Goal: Transaction & Acquisition: Purchase product/service

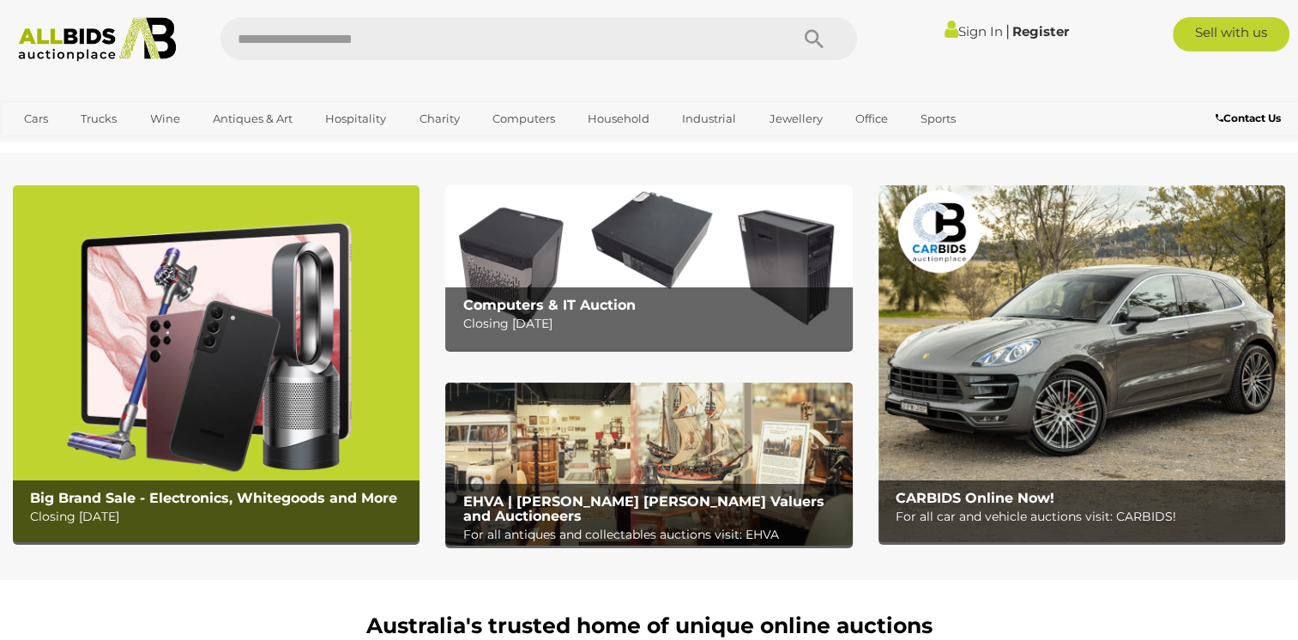
click at [218, 373] on img at bounding box center [216, 363] width 407 height 357
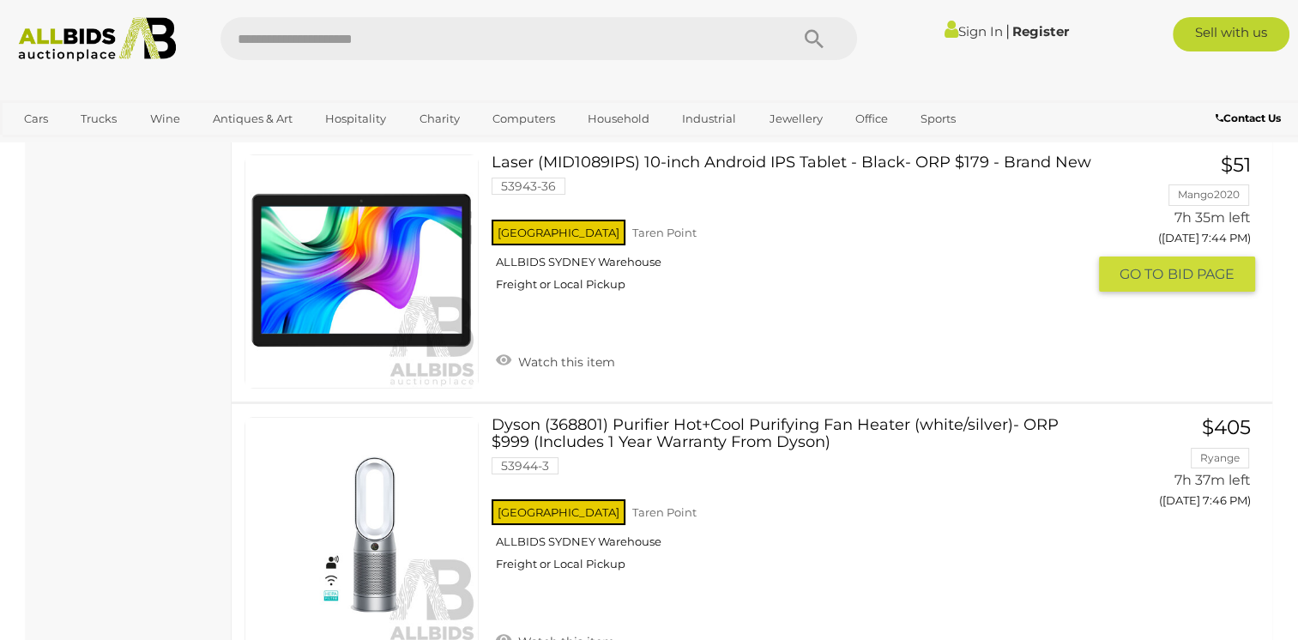
scroll to position [6246, 0]
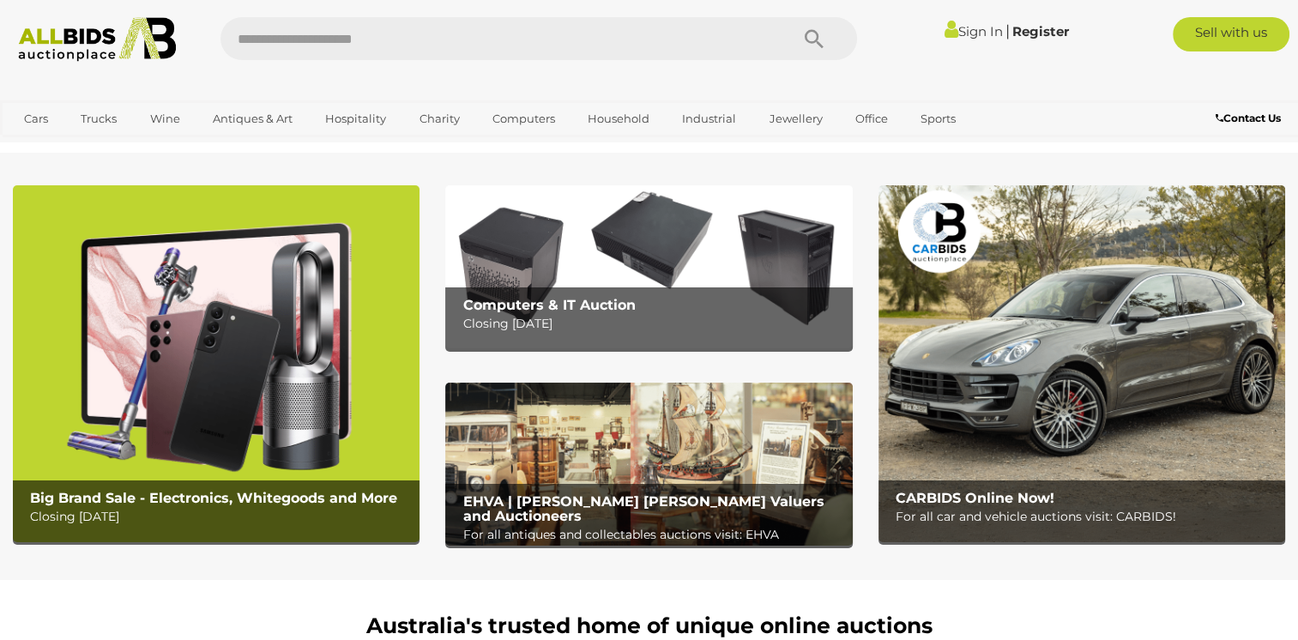
click at [964, 311] on img at bounding box center [1082, 363] width 407 height 357
click at [988, 421] on img at bounding box center [1082, 363] width 407 height 357
